Goal: Information Seeking & Learning: Check status

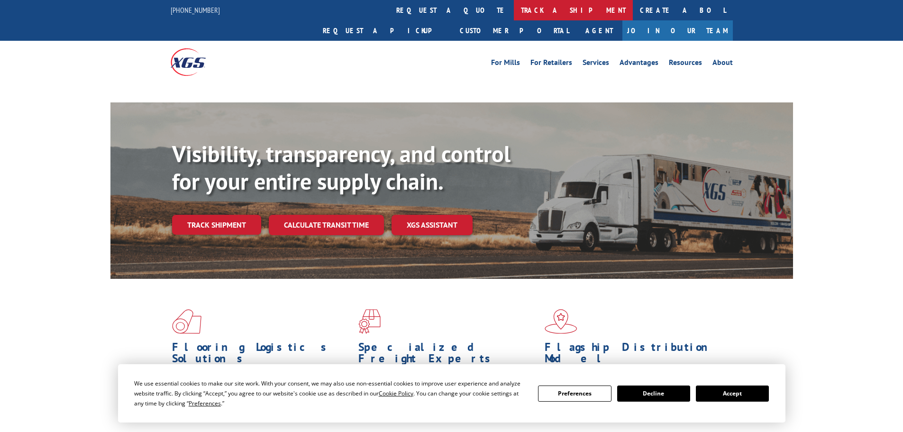
click at [514, 11] on link "track a shipment" at bounding box center [573, 10] width 119 height 20
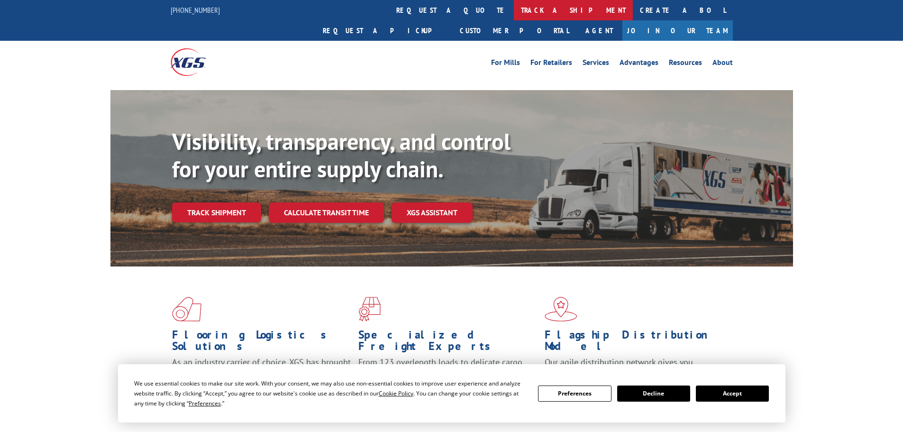
click at [514, 10] on link "track a shipment" at bounding box center [573, 10] width 119 height 20
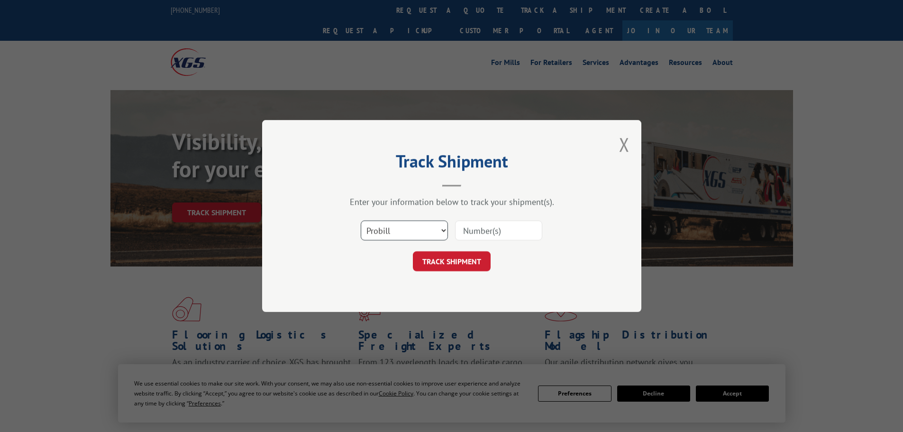
click at [388, 238] on select "Select category... Probill BOL PO" at bounding box center [404, 230] width 87 height 20
select select "po"
click at [361, 220] on select "Select category... Probill BOL PO" at bounding box center [404, 230] width 87 height 20
click at [468, 236] on input at bounding box center [498, 230] width 87 height 20
type input "59521872"
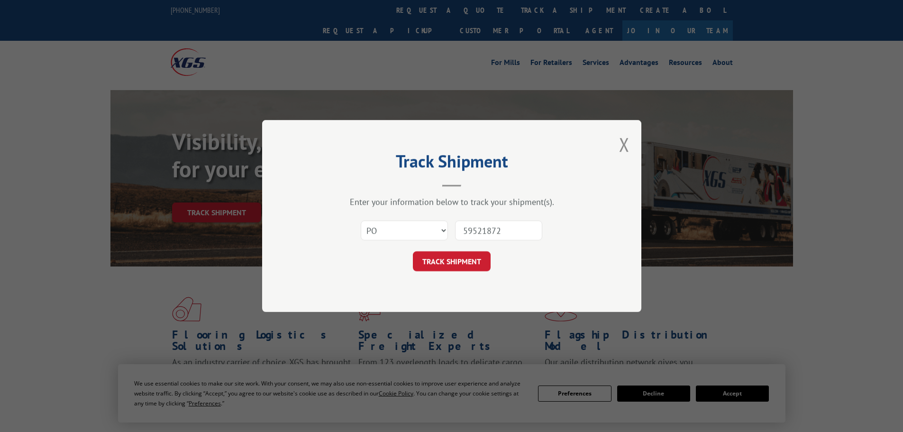
click at [413, 251] on button "TRACK SHIPMENT" at bounding box center [452, 261] width 78 height 20
